Goal: Entertainment & Leisure: Consume media (video, audio)

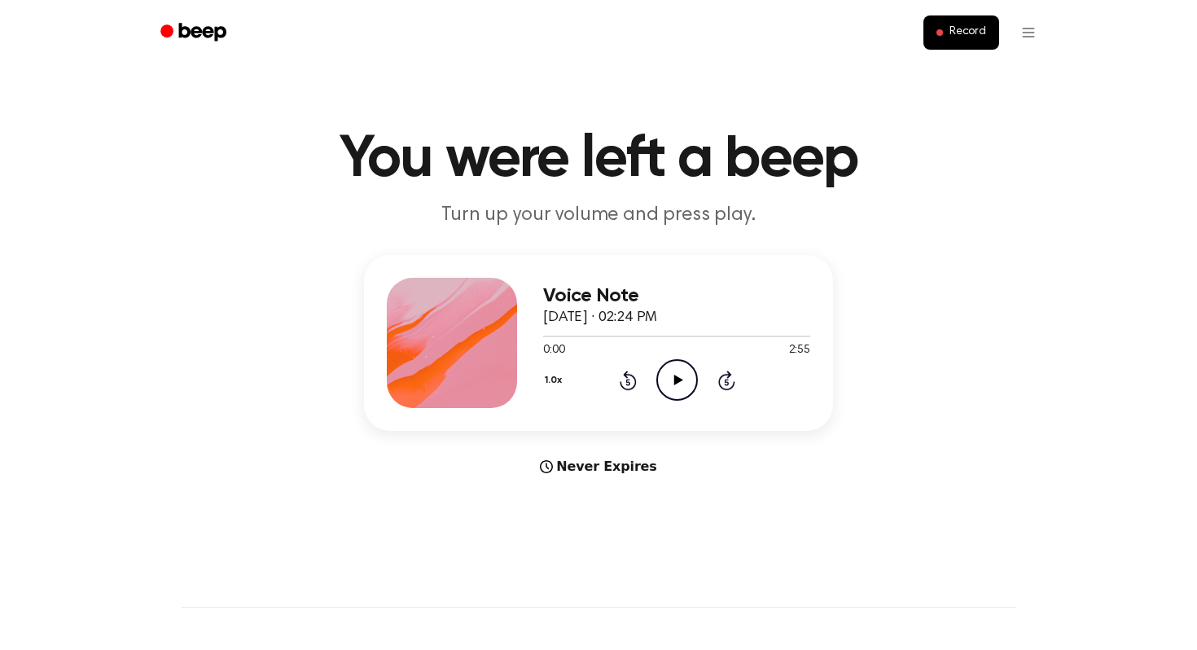
click at [672, 379] on icon "Play Audio" at bounding box center [677, 380] width 42 height 42
click at [549, 378] on button "1.0x" at bounding box center [555, 380] width 24 height 28
click at [569, 510] on span "1.2x" at bounding box center [569, 508] width 20 height 17
click at [681, 381] on icon "Pause Audio" at bounding box center [677, 380] width 42 height 42
click at [681, 381] on icon "Play Audio" at bounding box center [677, 380] width 42 height 42
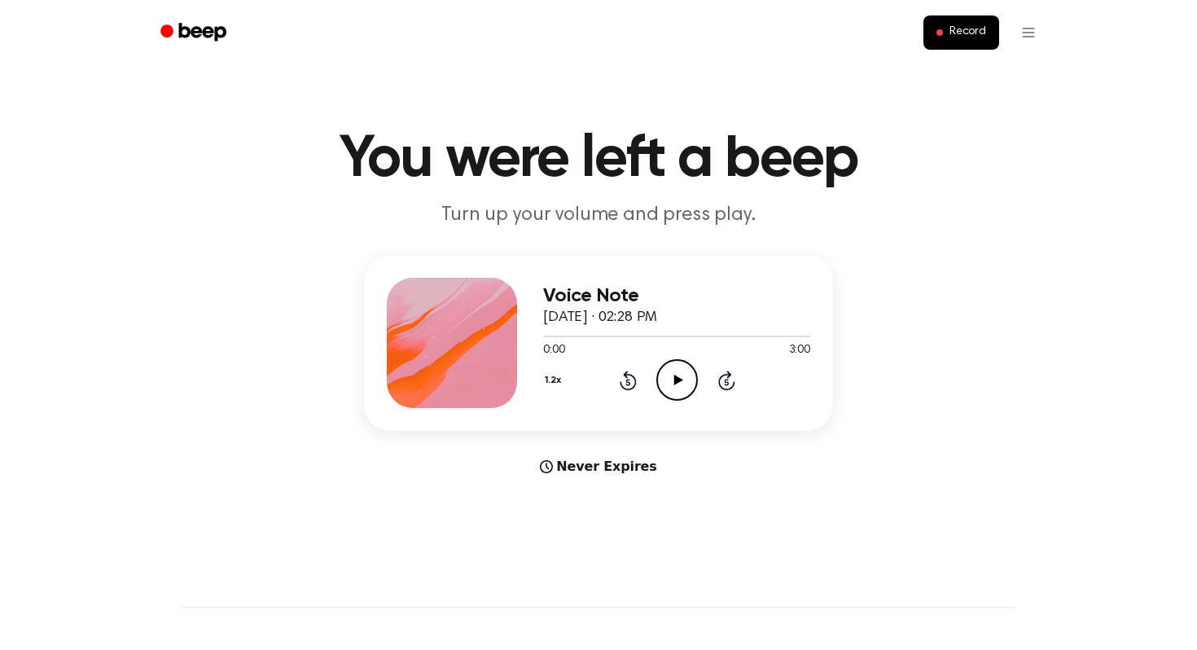
click at [682, 378] on icon "Play Audio" at bounding box center [677, 380] width 42 height 42
click at [683, 387] on icon "Pause Audio" at bounding box center [677, 380] width 42 height 42
click at [685, 370] on icon "Play Audio" at bounding box center [677, 380] width 42 height 42
click at [689, 373] on icon "Play Audio" at bounding box center [677, 380] width 42 height 42
click at [681, 382] on icon "Pause Audio" at bounding box center [677, 380] width 42 height 42
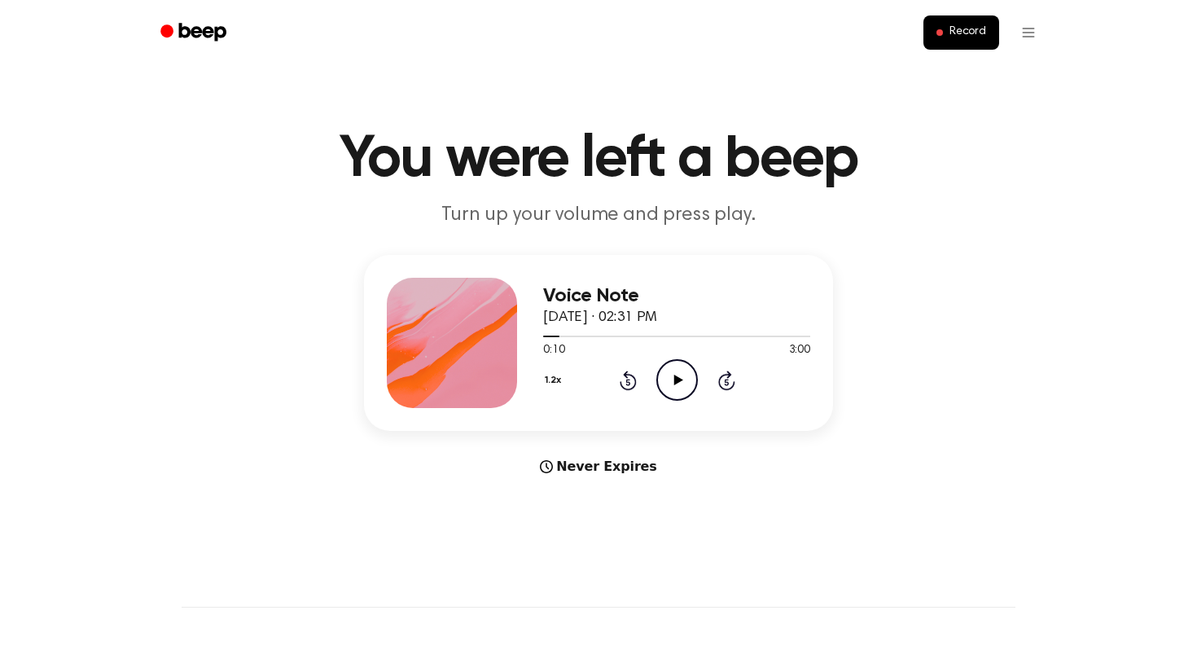
click at [691, 384] on icon "Play Audio" at bounding box center [677, 380] width 42 height 42
click at [686, 387] on icon "Pause Audio" at bounding box center [677, 380] width 42 height 42
click at [677, 374] on icon "Play Audio" at bounding box center [677, 380] width 42 height 42
click at [683, 383] on icon "Play Audio" at bounding box center [677, 380] width 42 height 42
